Goal: Task Accomplishment & Management: Complete application form

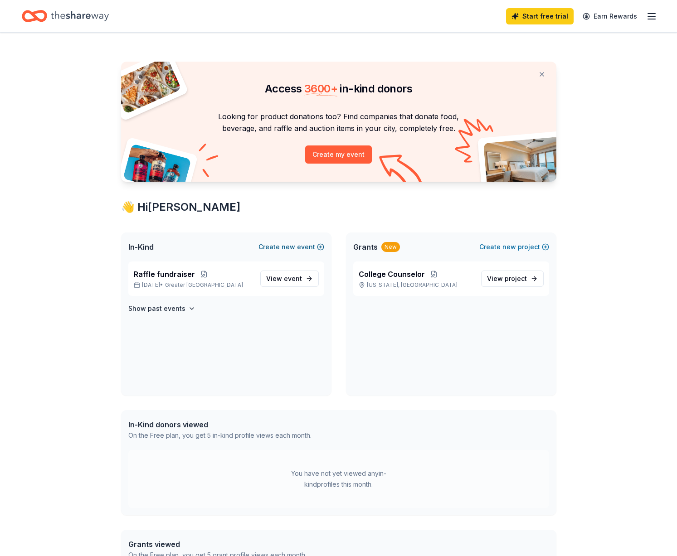
click at [289, 247] on span "new" at bounding box center [289, 247] width 14 height 11
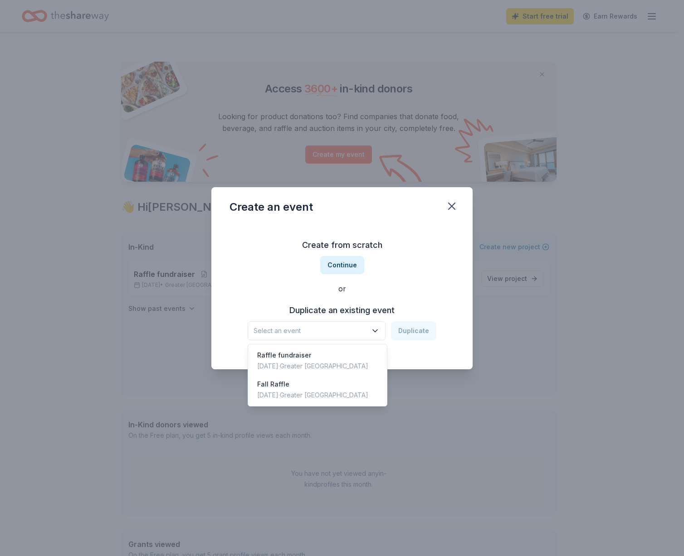
click at [367, 330] on span "Select an event" at bounding box center [310, 331] width 113 height 11
click at [332, 360] on div "Raffle fundraiser" at bounding box center [312, 355] width 111 height 11
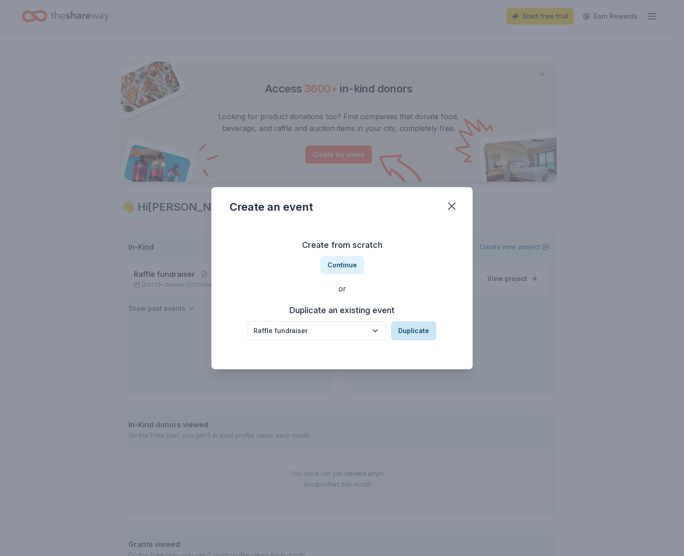
click at [409, 330] on button "Duplicate" at bounding box center [413, 331] width 45 height 19
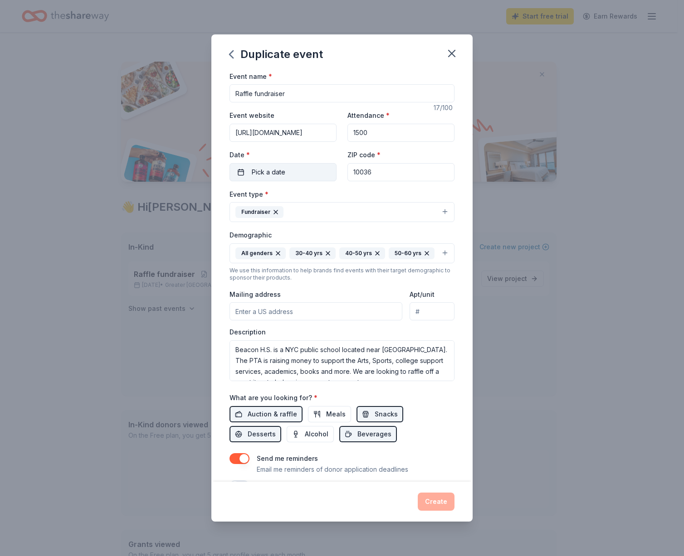
click at [304, 169] on button "Pick a date" at bounding box center [282, 172] width 107 height 18
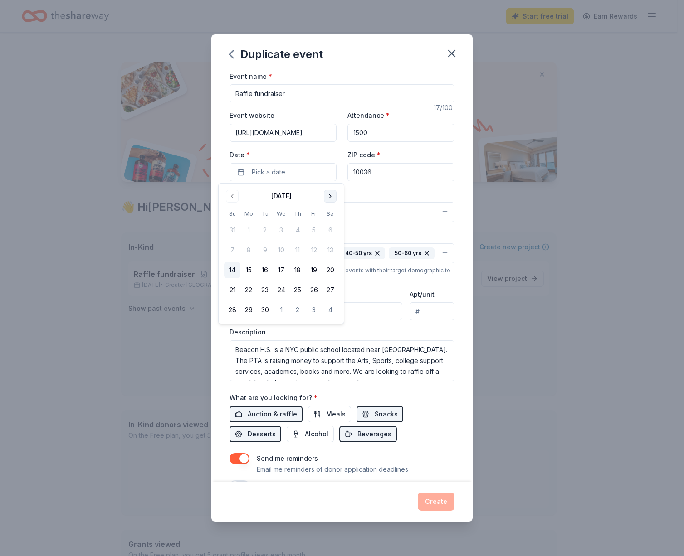
click at [329, 197] on button "Go to next month" at bounding box center [330, 196] width 13 height 13
click at [234, 330] on button "30" at bounding box center [232, 330] width 16 height 16
click at [390, 227] on div "Event type * Fundraiser Demographic All genders 30-40 yrs 40-50 yrs 50-60 yrs W…" at bounding box center [341, 285] width 225 height 193
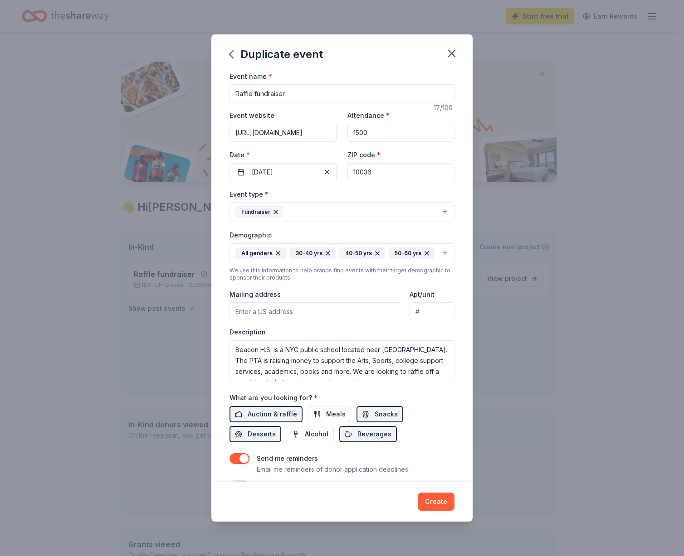
click at [330, 216] on button "Fundraiser" at bounding box center [341, 212] width 225 height 20
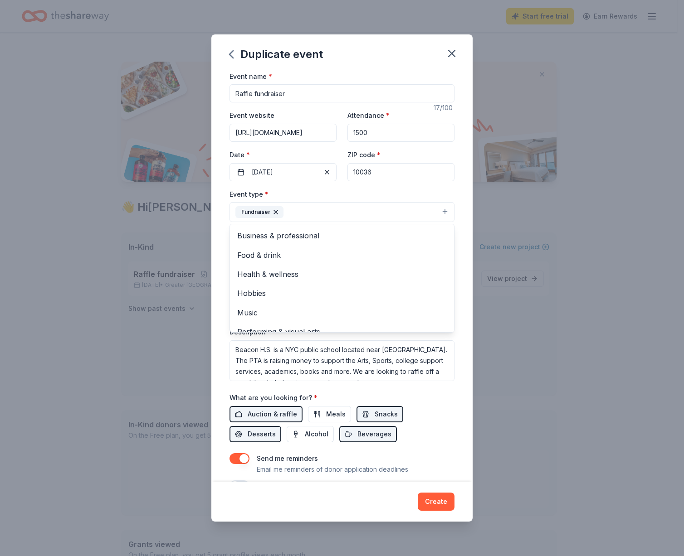
click at [330, 216] on button "Fundraiser" at bounding box center [341, 212] width 225 height 20
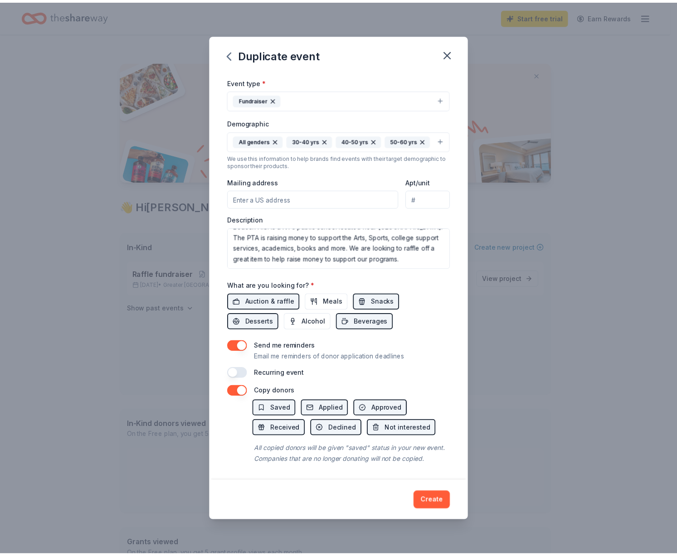
scroll to position [139, 0]
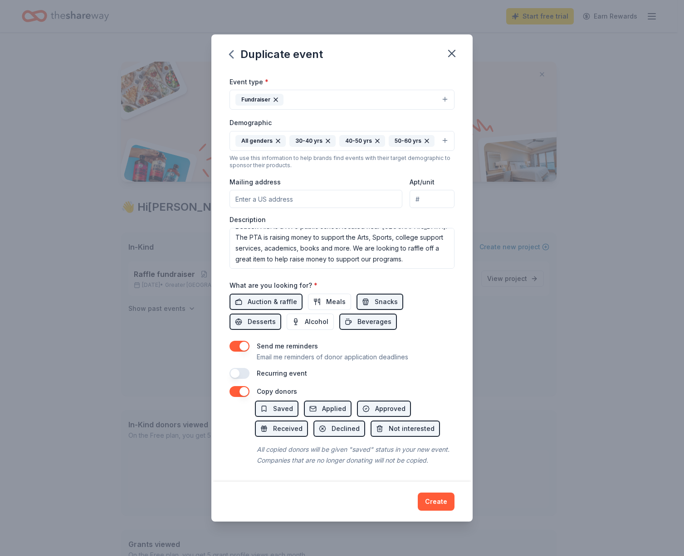
click at [428, 498] on button "Create" at bounding box center [436, 502] width 37 height 18
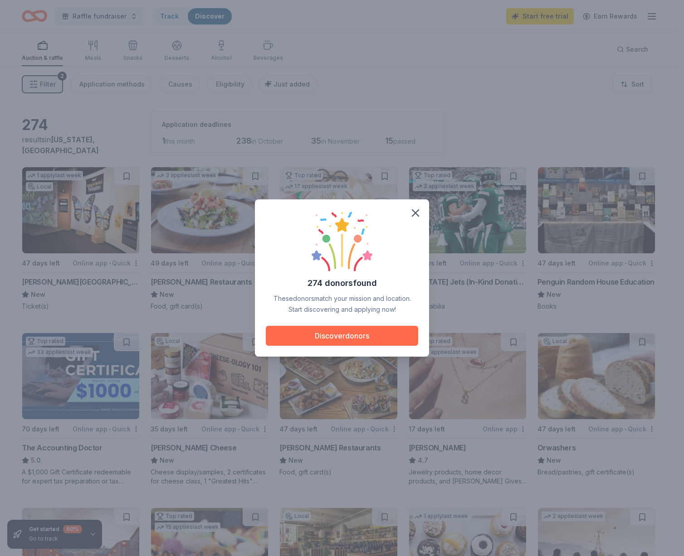
click at [352, 334] on button "Discover donors" at bounding box center [342, 336] width 152 height 20
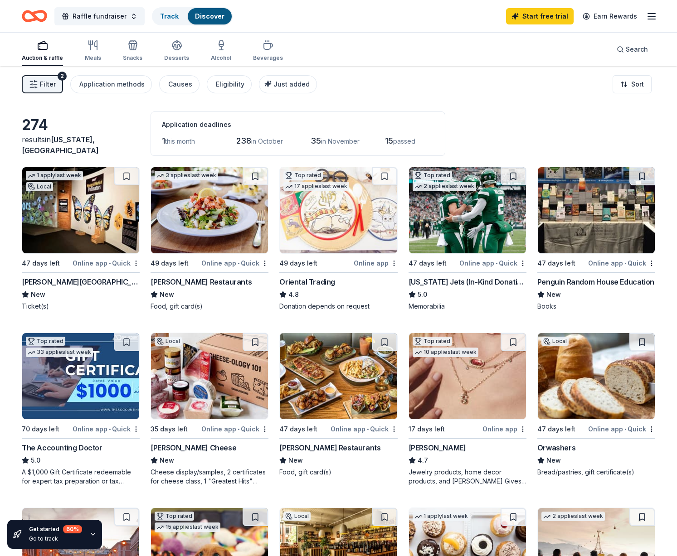
click at [600, 368] on img at bounding box center [596, 376] width 117 height 86
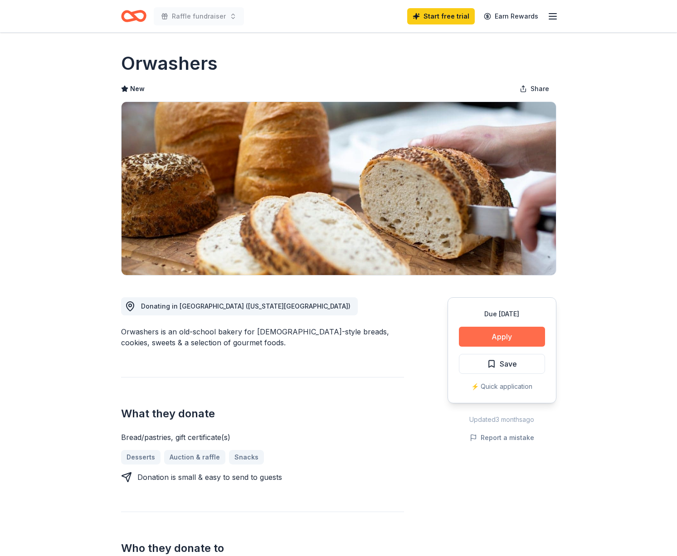
click at [488, 334] on button "Apply" at bounding box center [502, 337] width 86 height 20
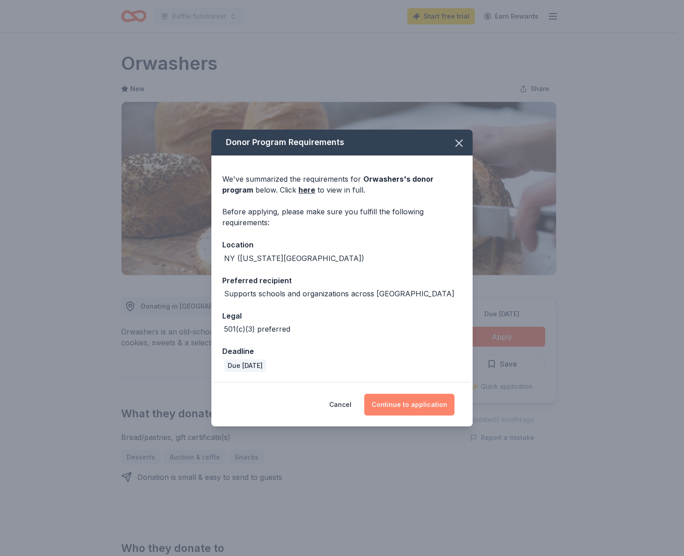
click at [410, 404] on button "Continue to application" at bounding box center [409, 405] width 90 height 22
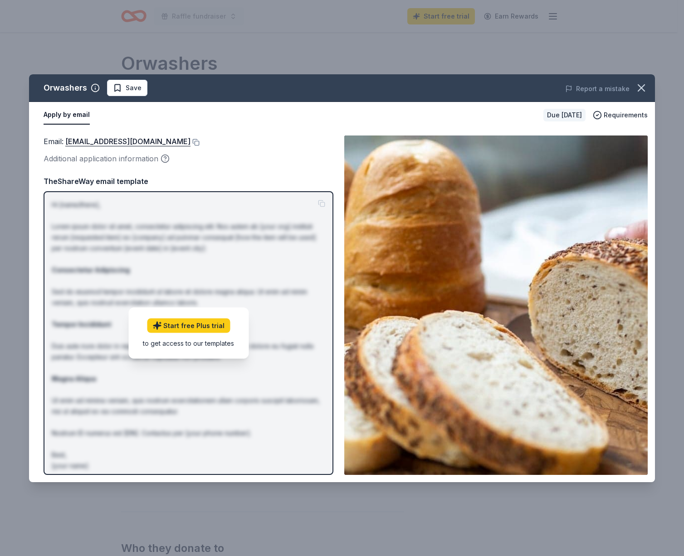
click at [203, 157] on div "Additional application information" at bounding box center [189, 159] width 290 height 12
click at [308, 358] on p "Hi [name/there], Lorem ipsum dolor sit amet, consectetur adipiscing elit. Nos a…" at bounding box center [188, 336] width 273 height 272
drag, startPoint x: 298, startPoint y: 372, endPoint x: 298, endPoint y: 364, distance: 8.2
click at [298, 371] on p "Hi [name/there], Lorem ipsum dolor sit amet, consectetur adipiscing elit. Nos a…" at bounding box center [188, 336] width 273 height 272
click at [199, 339] on div "to get access to our templates" at bounding box center [188, 343] width 91 height 10
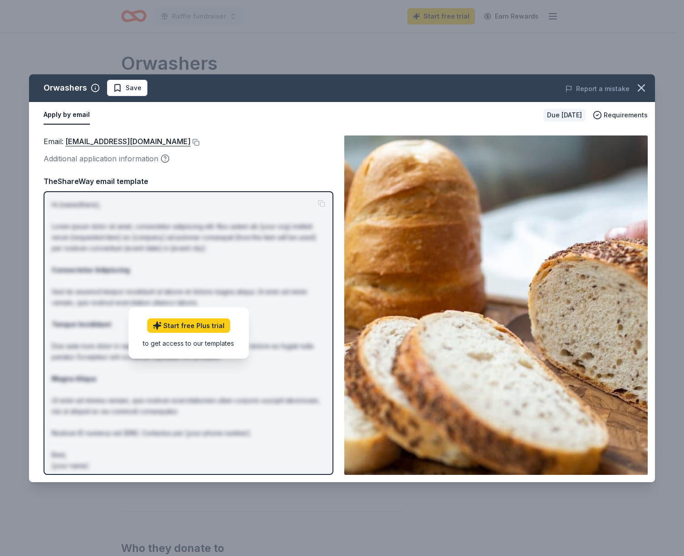
click at [197, 342] on div "to get access to our templates" at bounding box center [188, 343] width 91 height 10
click at [204, 331] on link "Start free Plus trial" at bounding box center [188, 325] width 83 height 15
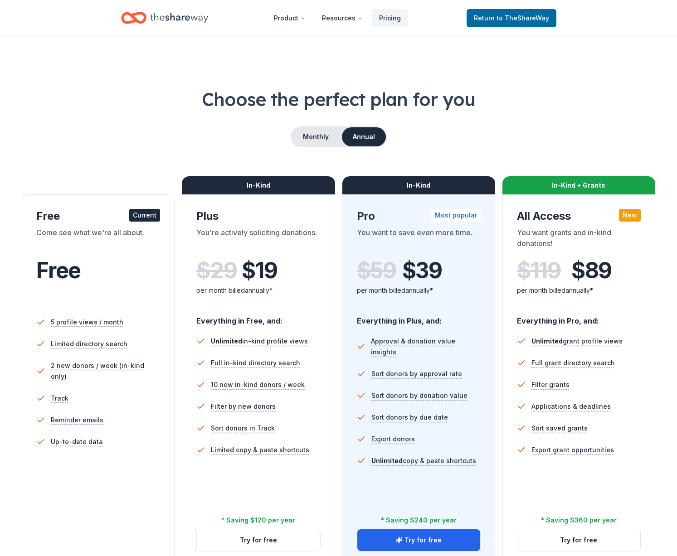
click at [146, 215] on div "Current" at bounding box center [144, 215] width 31 height 13
click at [498, 14] on span "Return to TheShareWay" at bounding box center [511, 18] width 75 height 11
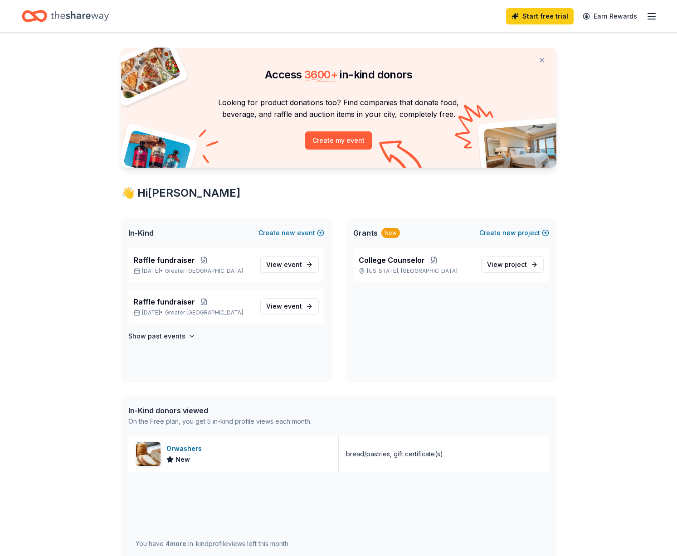
scroll to position [93, 0]
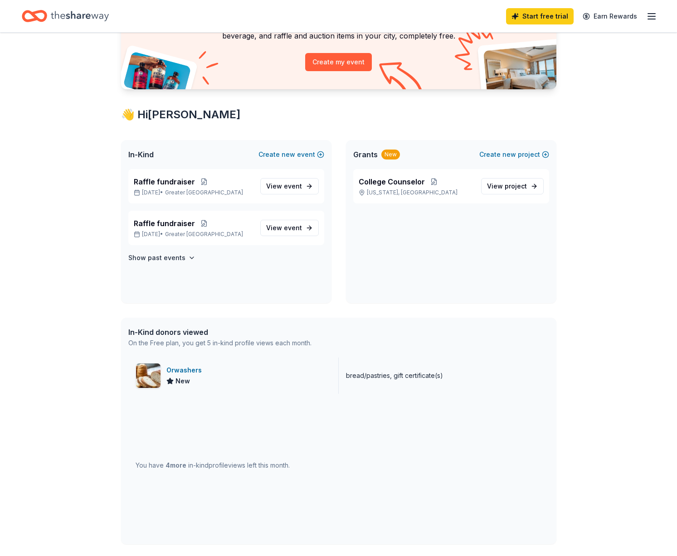
click at [178, 369] on div "Orwashers" at bounding box center [185, 370] width 39 height 11
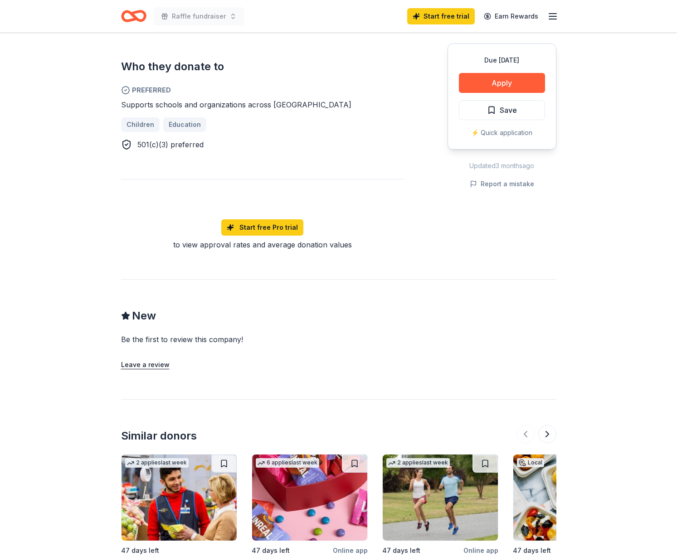
scroll to position [491, 0]
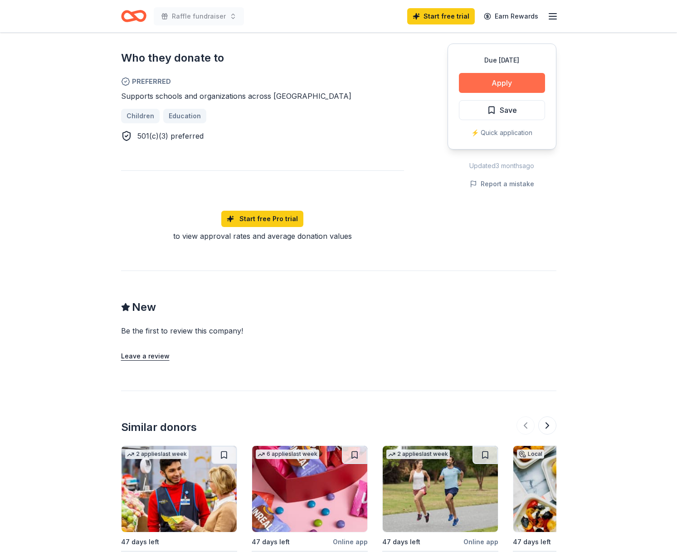
click at [507, 83] on button "Apply" at bounding box center [502, 83] width 86 height 20
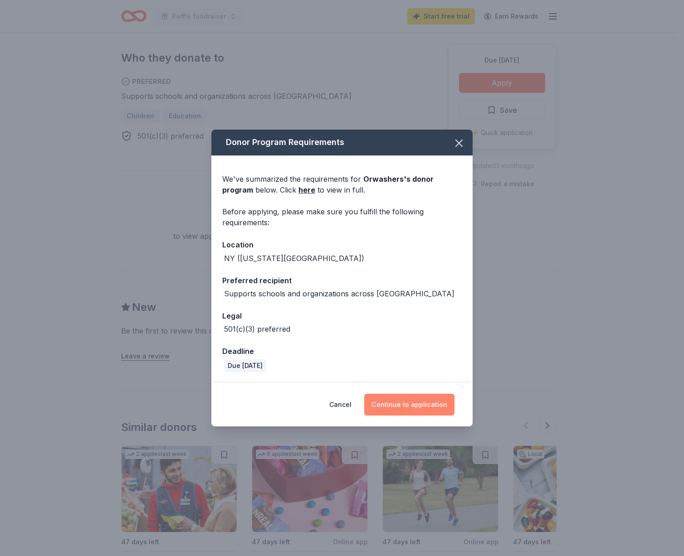
click at [398, 408] on button "Continue to application" at bounding box center [409, 405] width 90 height 22
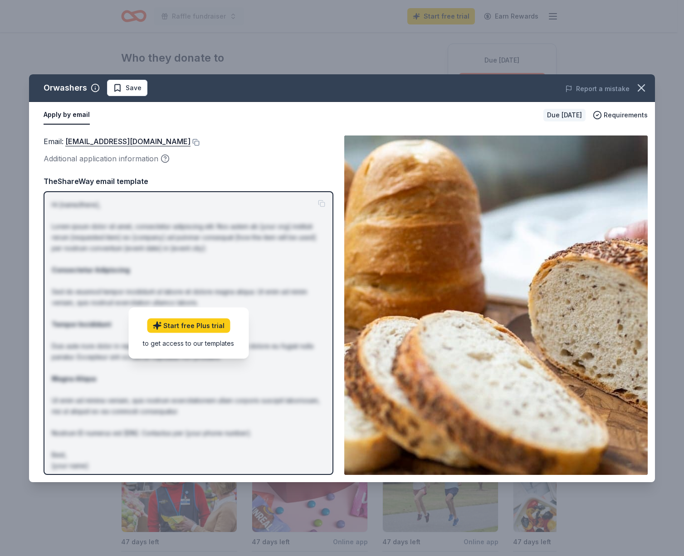
click at [75, 114] on button "Apply by email" at bounding box center [67, 115] width 46 height 19
click at [614, 115] on span "Requirements" at bounding box center [626, 115] width 44 height 11
click at [303, 133] on div "Email : info@ovenartisans.com Additional application information Email : info@o…" at bounding box center [342, 305] width 626 height 354
click at [69, 116] on button "Apply by email" at bounding box center [67, 115] width 46 height 19
click at [639, 89] on icon "button" at bounding box center [641, 88] width 6 height 6
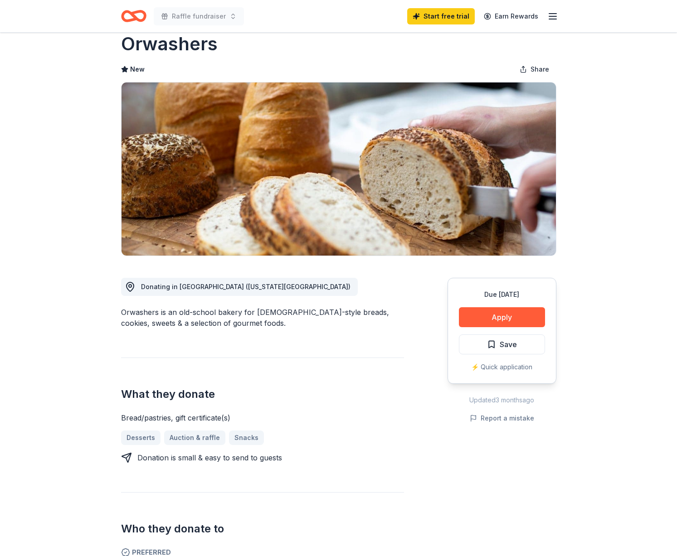
scroll to position [0, 0]
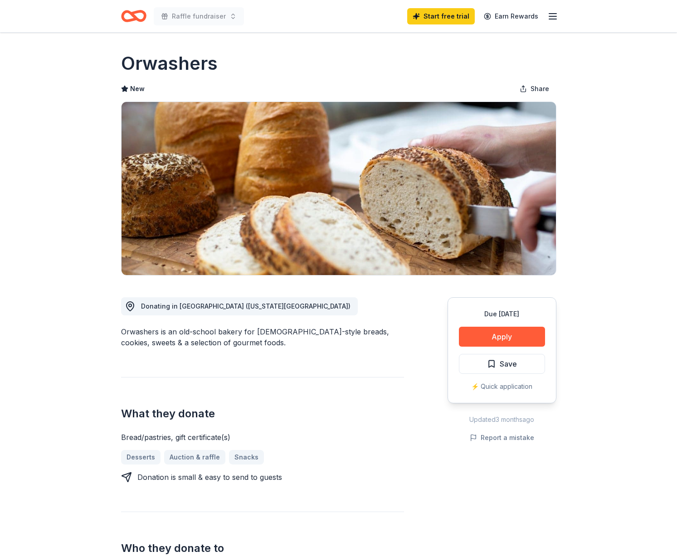
click at [548, 15] on icon "button" at bounding box center [552, 16] width 11 height 11
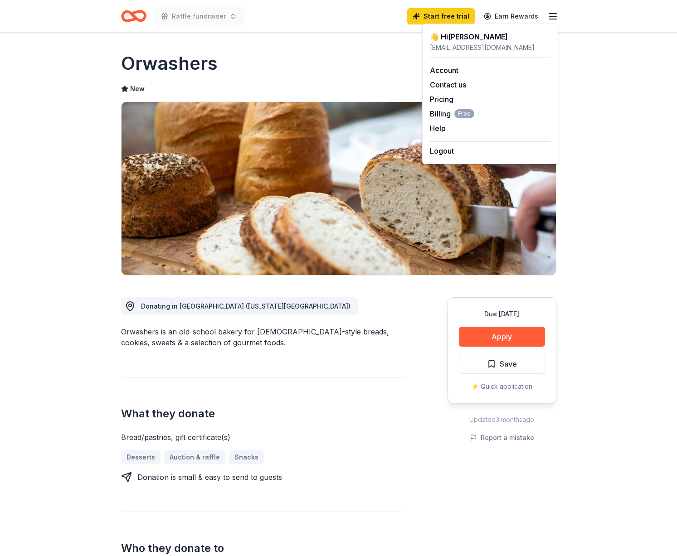
click at [551, 15] on icon "button" at bounding box center [552, 16] width 11 height 11
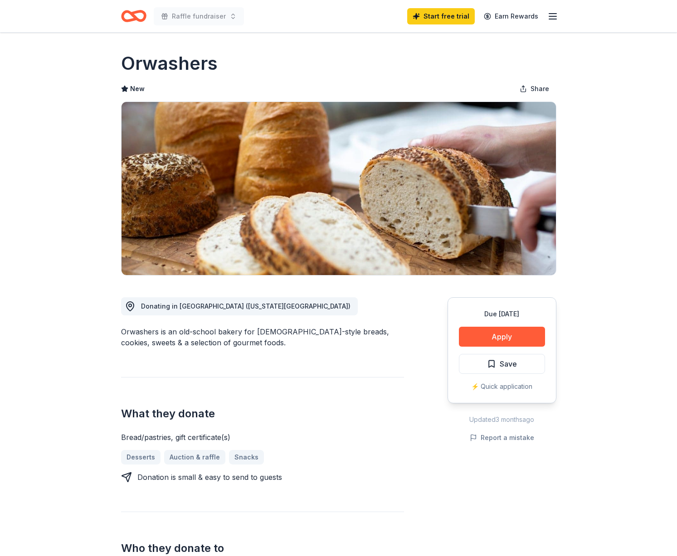
click at [551, 15] on icon "button" at bounding box center [552, 16] width 11 height 11
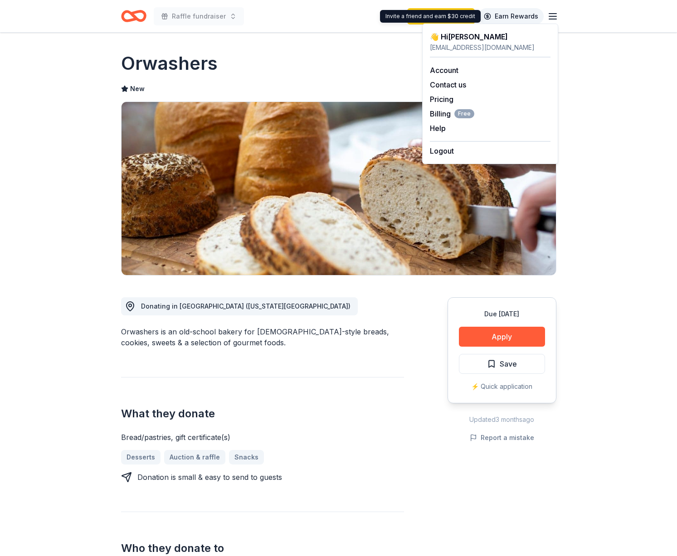
click at [534, 15] on link "Earn Rewards" at bounding box center [510, 16] width 65 height 16
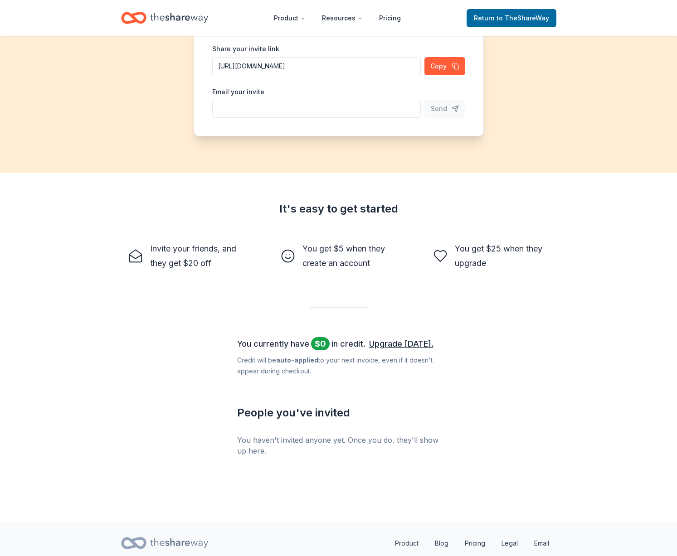
scroll to position [144, 0]
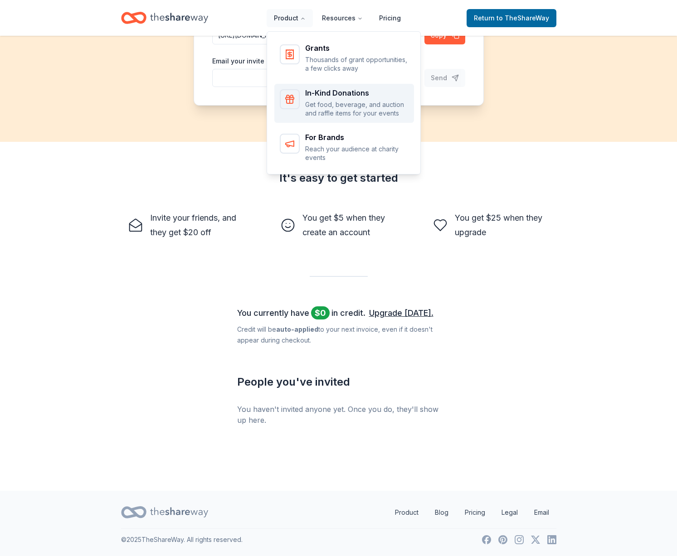
click at [350, 102] on p "Get food, beverage, and auction and raffle items for your events" at bounding box center [356, 109] width 103 height 18
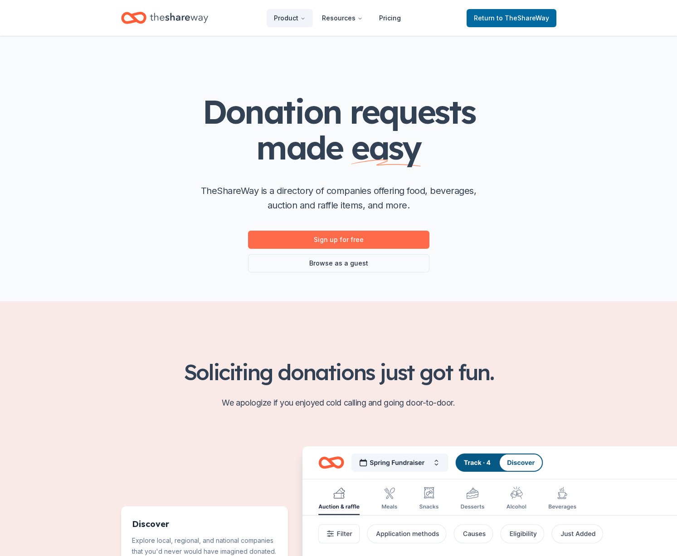
click at [343, 239] on link "Sign up for free" at bounding box center [338, 240] width 181 height 18
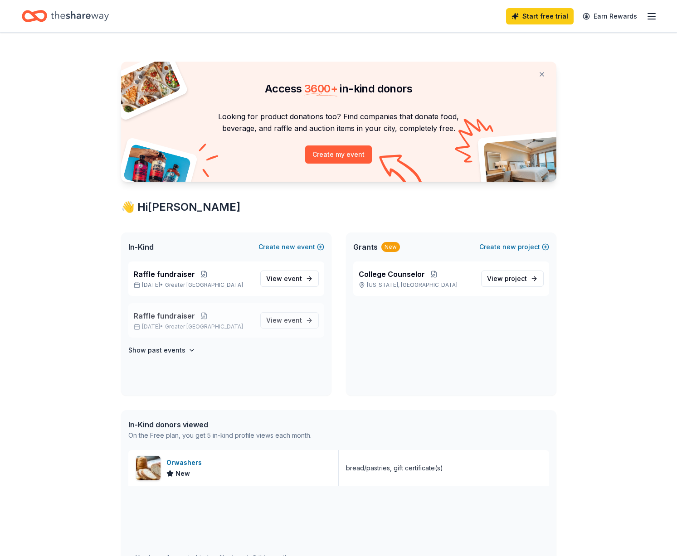
click at [187, 316] on span "Raffle fundraiser" at bounding box center [164, 316] width 61 height 11
click at [161, 273] on span "Raffle fundraiser" at bounding box center [164, 274] width 61 height 11
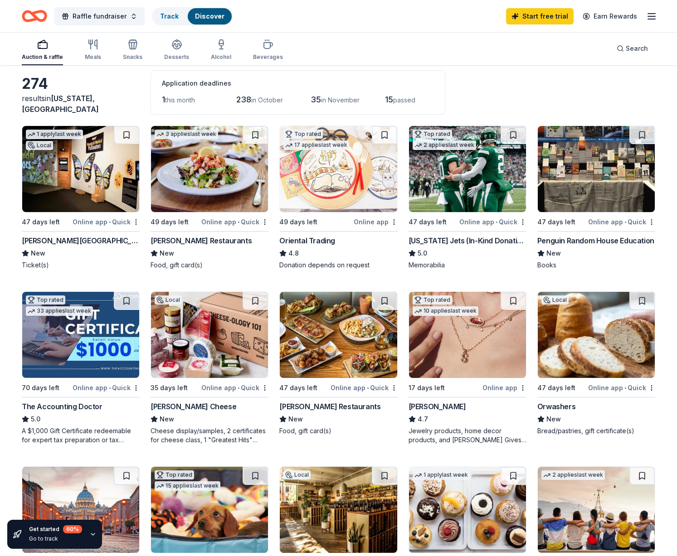
scroll to position [77, 0]
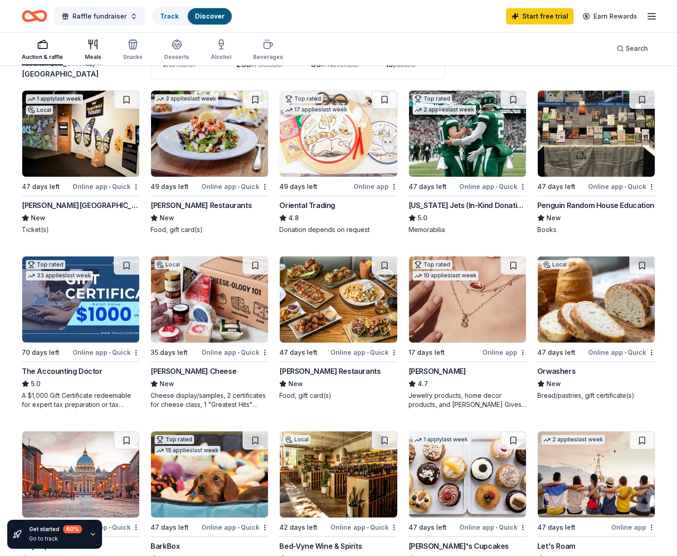
click at [91, 47] on icon "button" at bounding box center [93, 44] width 11 height 11
